Goal: Information Seeking & Learning: Learn about a topic

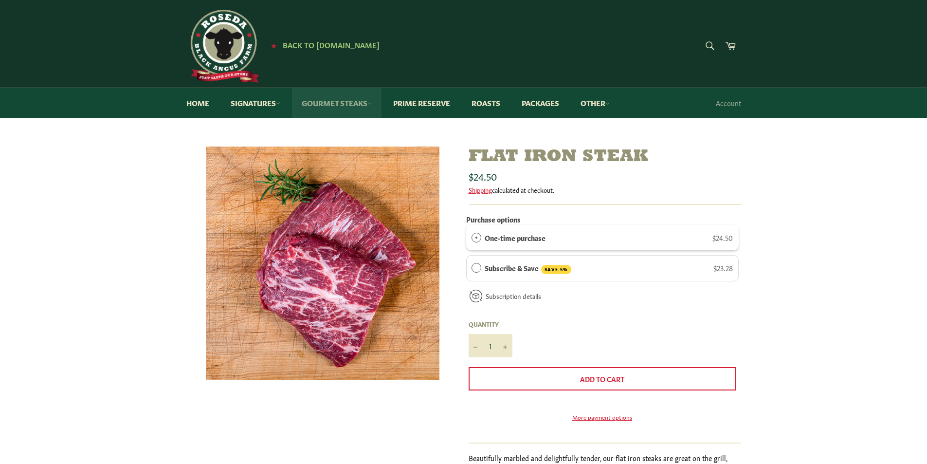
click at [337, 101] on link "Gourmet Steaks" at bounding box center [337, 103] width 90 height 30
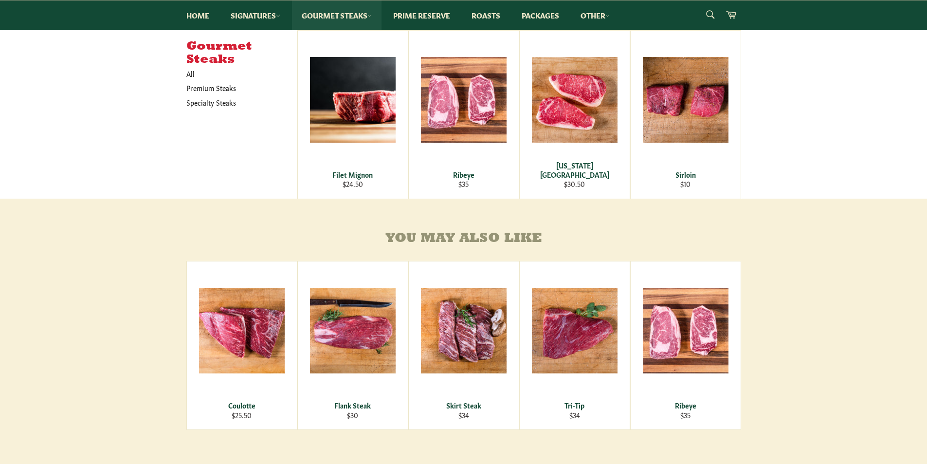
scroll to position [345, 0]
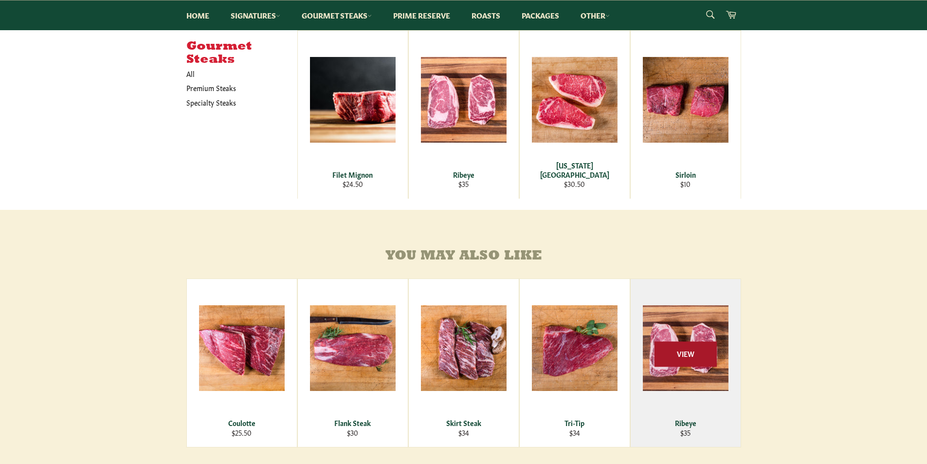
click at [699, 360] on span "View" at bounding box center [685, 354] width 62 height 25
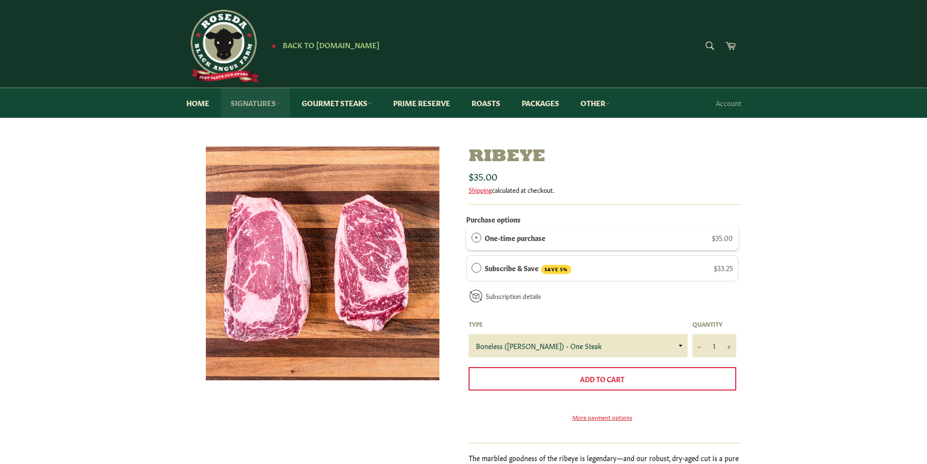
click at [263, 99] on link "Signatures" at bounding box center [255, 103] width 69 height 30
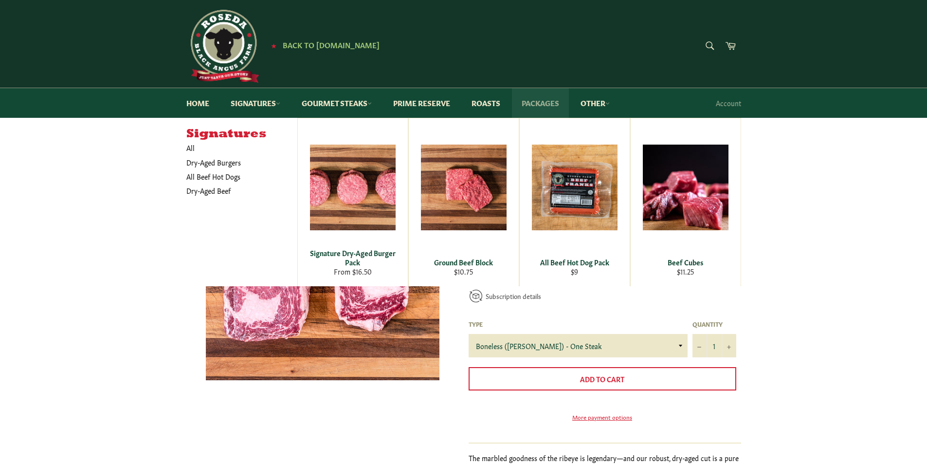
click at [553, 102] on link "Packages" at bounding box center [540, 103] width 57 height 30
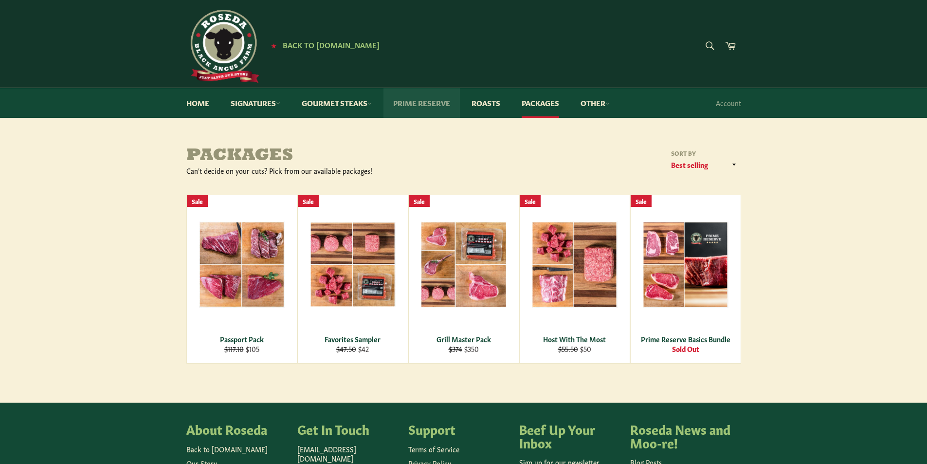
click at [409, 100] on link "Prime Reserve" at bounding box center [421, 103] width 76 height 30
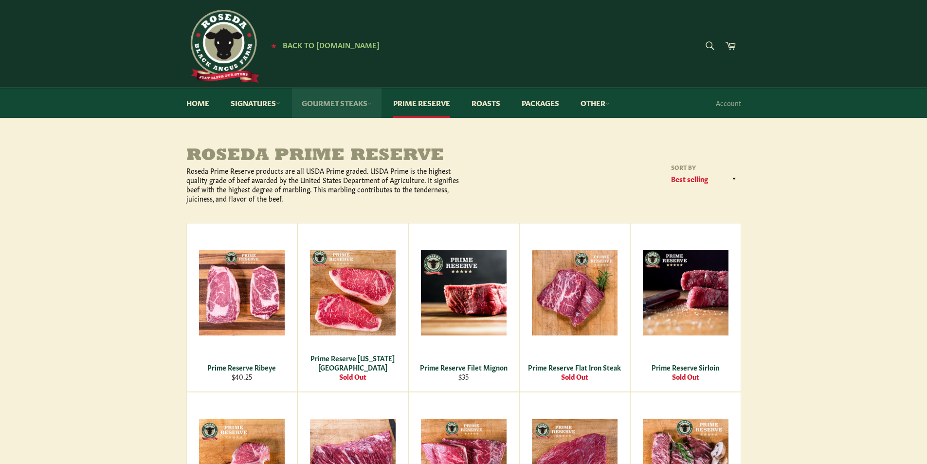
click at [341, 99] on link "Gourmet Steaks" at bounding box center [337, 103] width 90 height 30
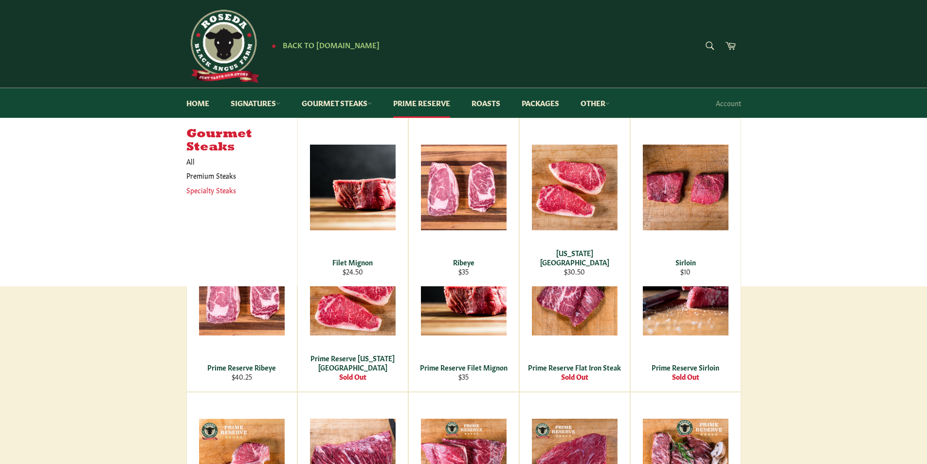
click at [229, 191] on link "Specialty Steaks" at bounding box center [234, 190] width 106 height 14
